Goal: Check status: Check status

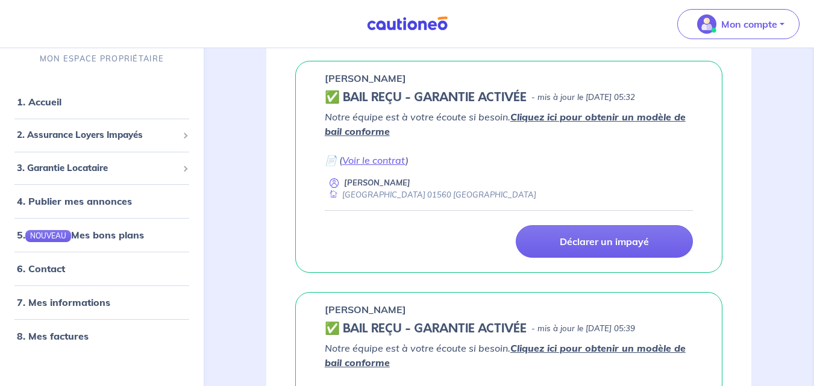
scroll to position [425, 0]
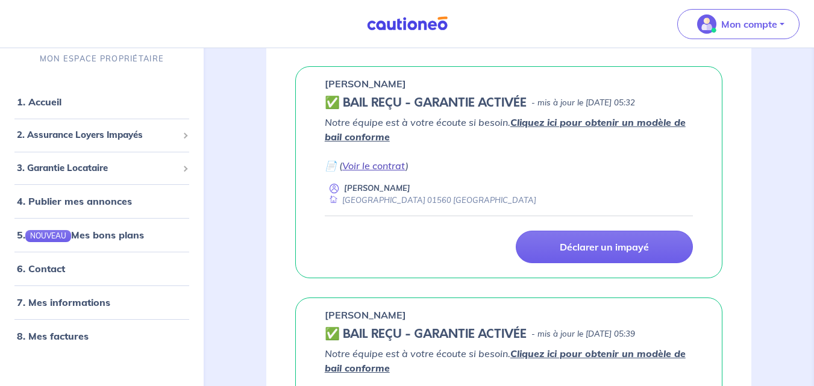
click at [376, 166] on link "Voir le contrat" at bounding box center [373, 166] width 63 height 12
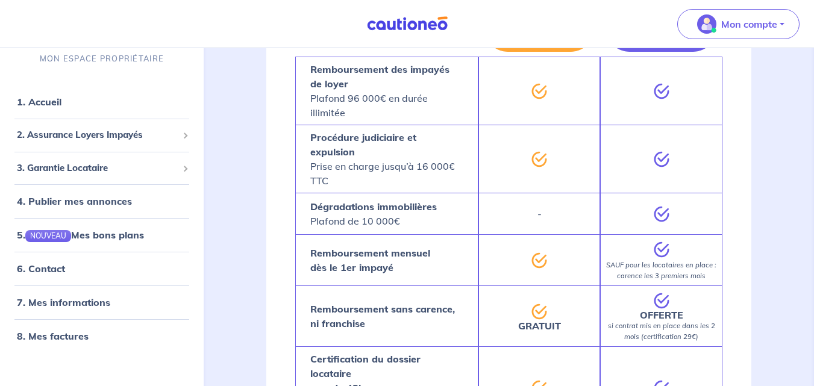
scroll to position [2505, 0]
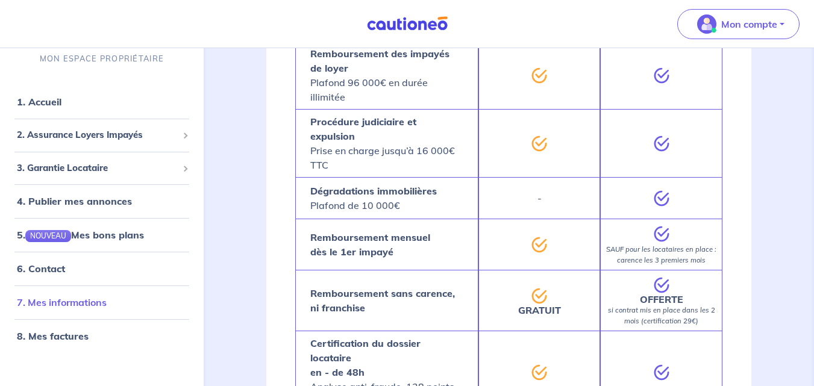
click at [78, 307] on link "7. Mes informations" at bounding box center [62, 303] width 90 height 12
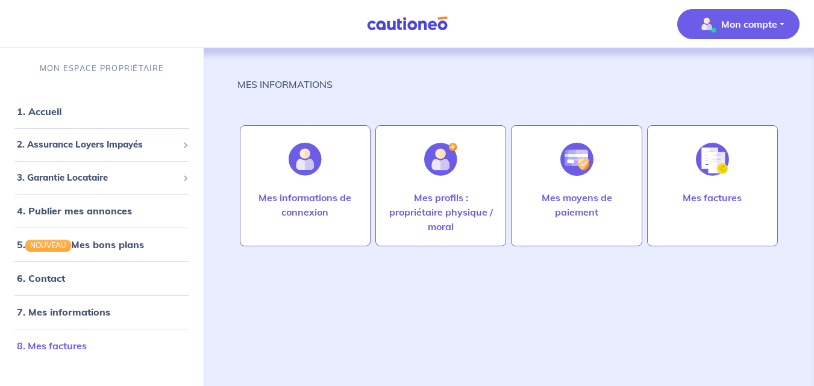
click at [59, 345] on link "8. Mes factures" at bounding box center [52, 346] width 70 height 12
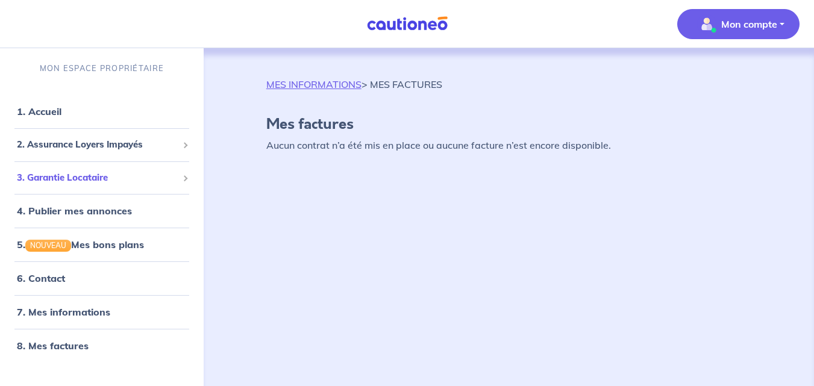
click at [74, 175] on span "3. Garantie Locataire" at bounding box center [97, 178] width 161 height 14
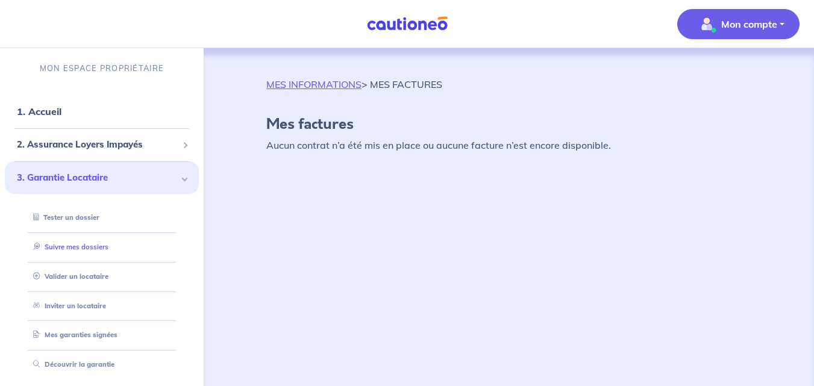
click at [95, 245] on link "Suivre mes dossiers" at bounding box center [68, 247] width 80 height 8
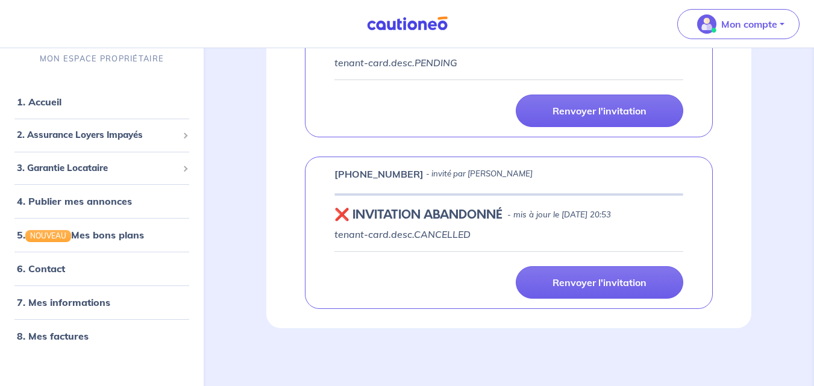
scroll to position [481, 0]
click at [91, 169] on span "3. Garantie Locataire" at bounding box center [97, 169] width 161 height 14
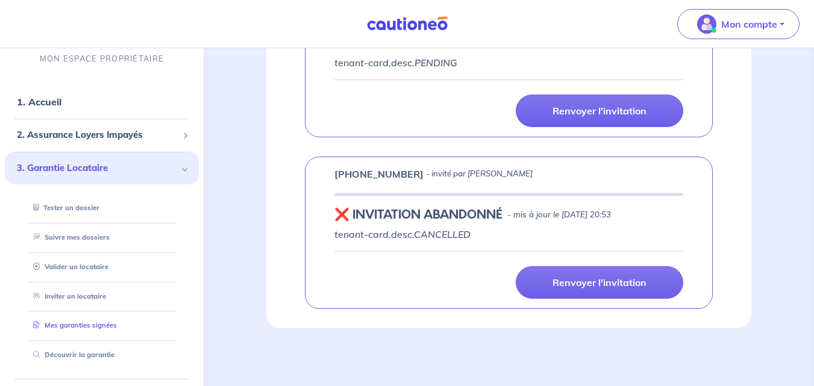
click at [75, 322] on link "Mes garanties signées" at bounding box center [72, 325] width 89 height 8
